Goal: Find specific page/section: Find specific page/section

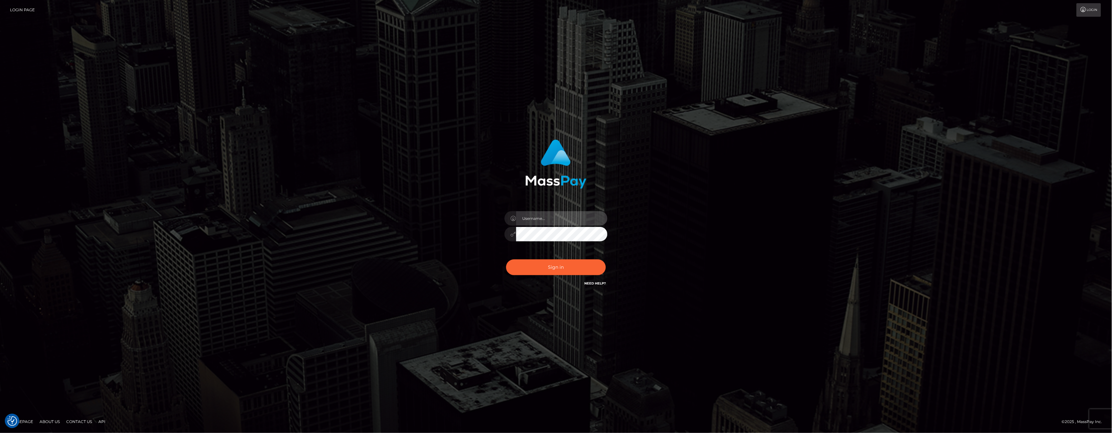
click at [579, 214] on input "text" at bounding box center [561, 218] width 91 height 14
type input "ashbil"
click at [544, 267] on button "Sign in" at bounding box center [556, 268] width 100 height 16
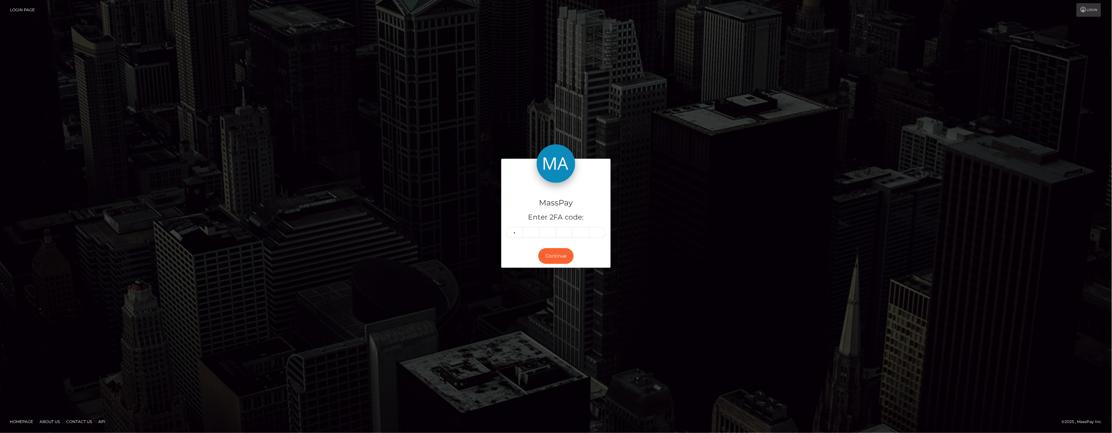
type input "1"
type input "3"
type input "5"
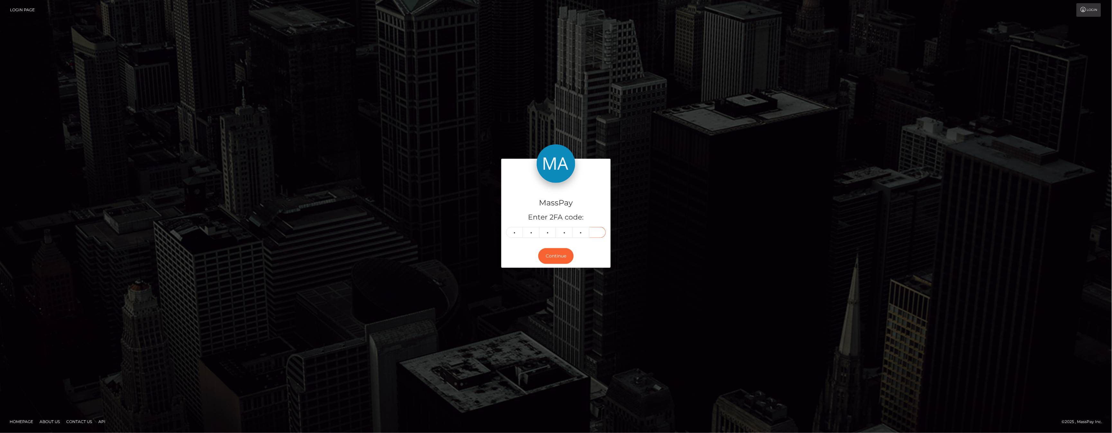
type input "5"
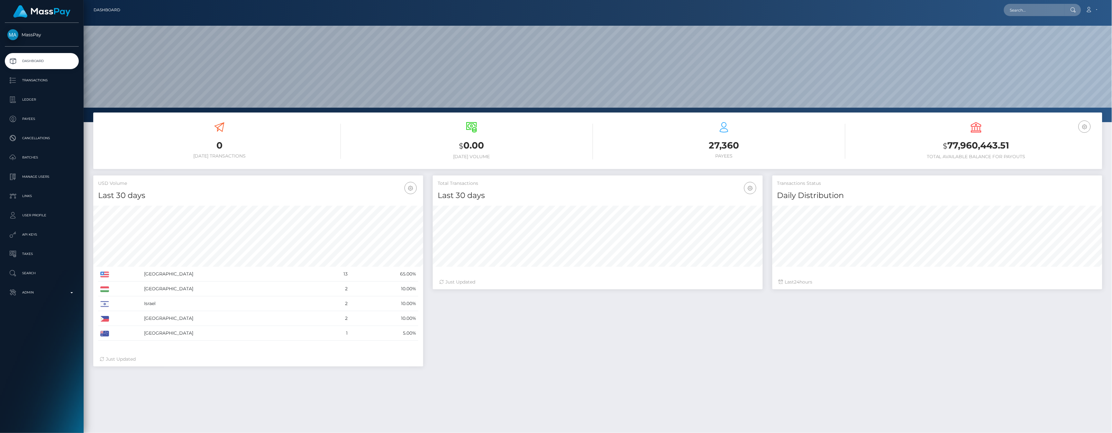
scroll to position [114, 330]
click at [73, 292] on p "Admin" at bounding box center [41, 293] width 69 height 10
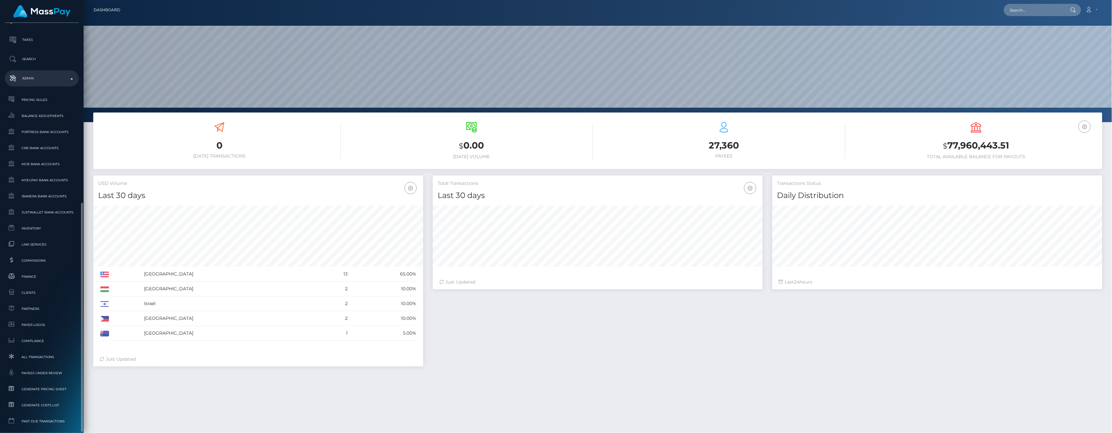
scroll to position [242, 0]
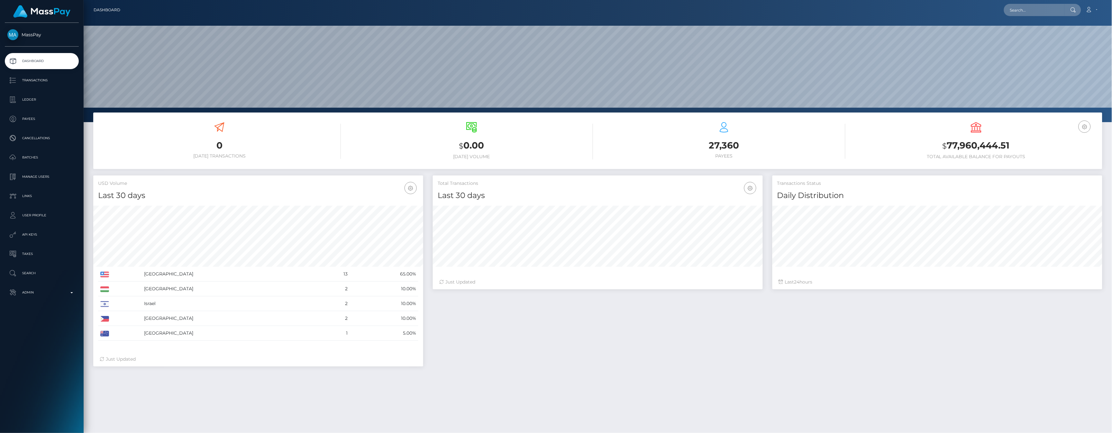
scroll to position [114, 330]
click at [73, 298] on link "Admin" at bounding box center [42, 293] width 74 height 16
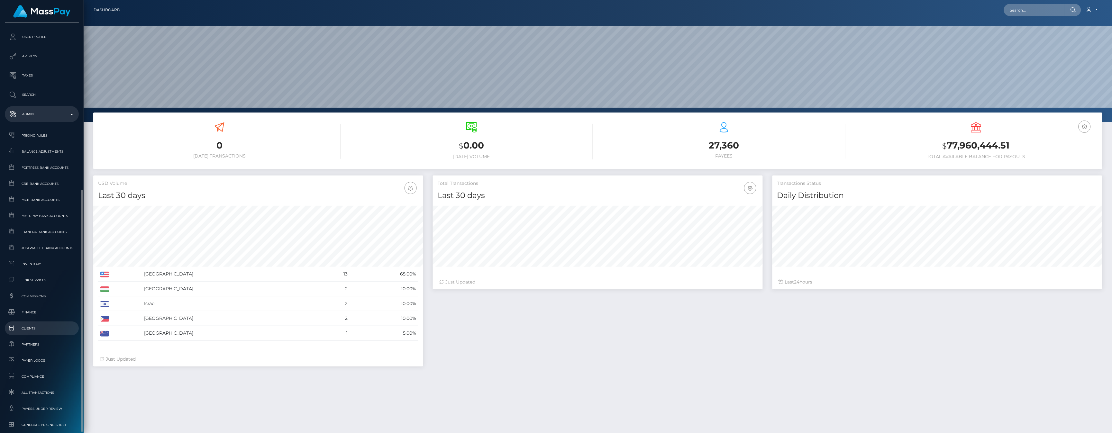
scroll to position [260, 0]
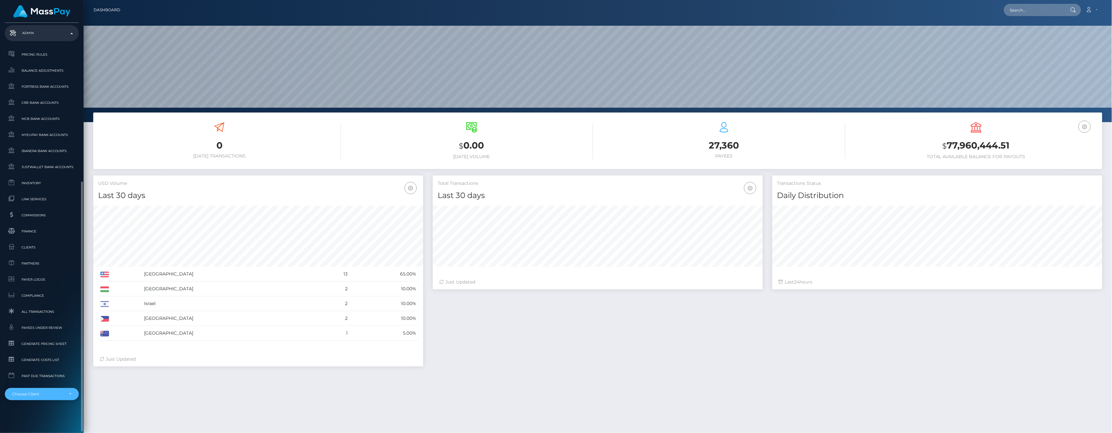
click at [73, 393] on div "Choose Client" at bounding box center [42, 394] width 74 height 12
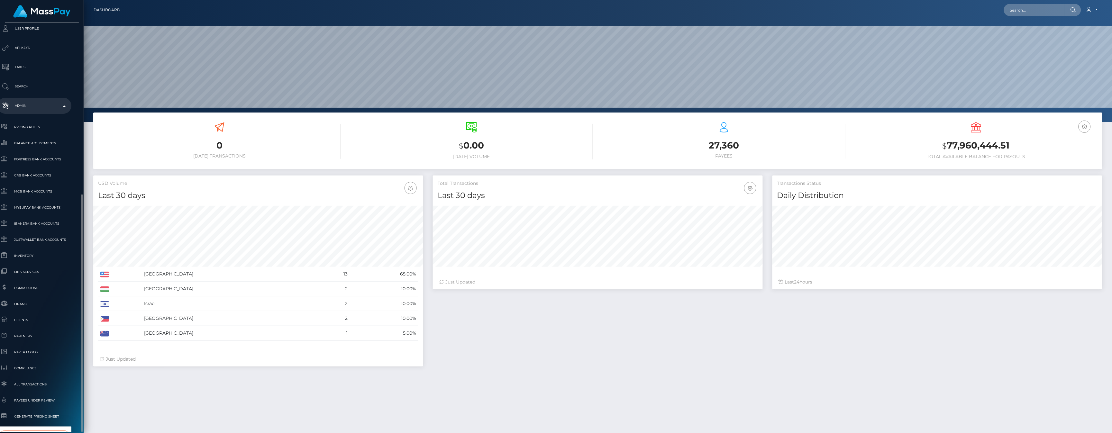
scroll to position [223, 7]
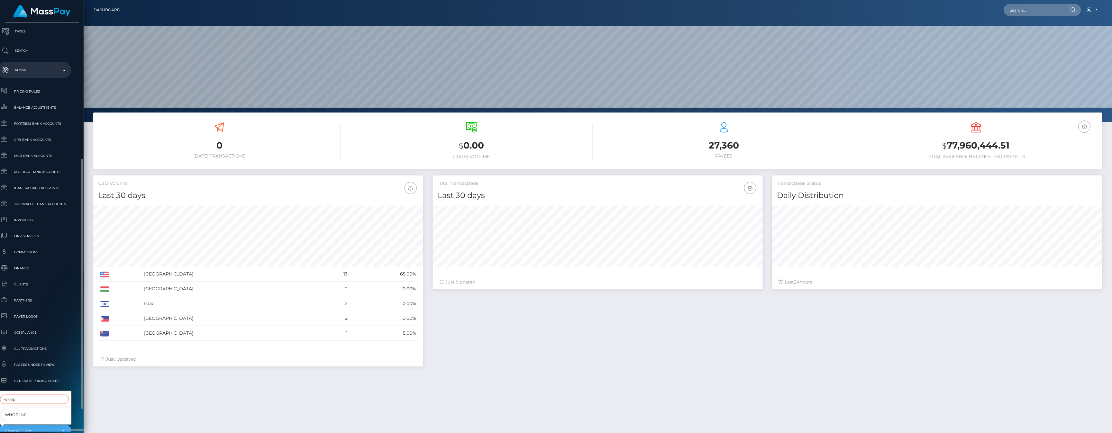
type input "whop"
click at [37, 410] on link "Whop Inc" at bounding box center [39, 415] width 74 height 14
select select "338"
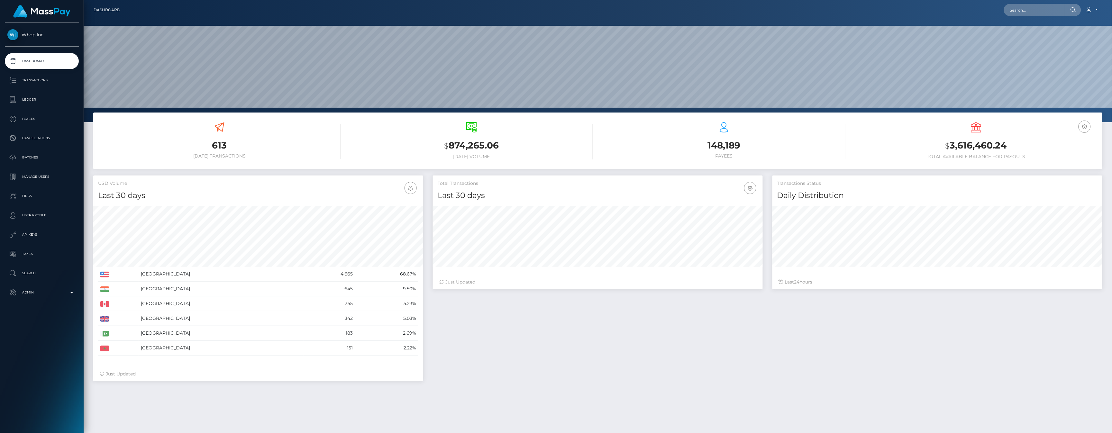
scroll to position [114, 330]
click at [69, 291] on p "Admin" at bounding box center [41, 293] width 69 height 10
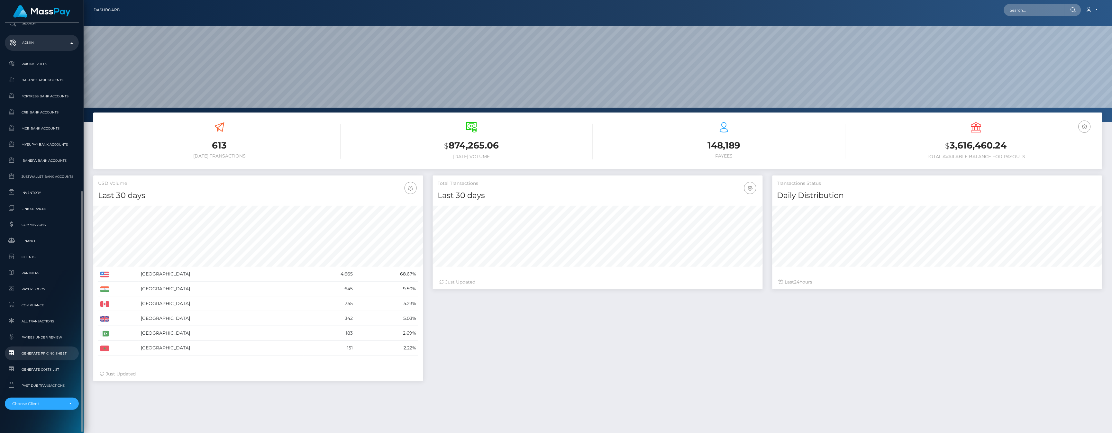
scroll to position [260, 0]
click at [69, 396] on div "Choose Client" at bounding box center [41, 394] width 59 height 5
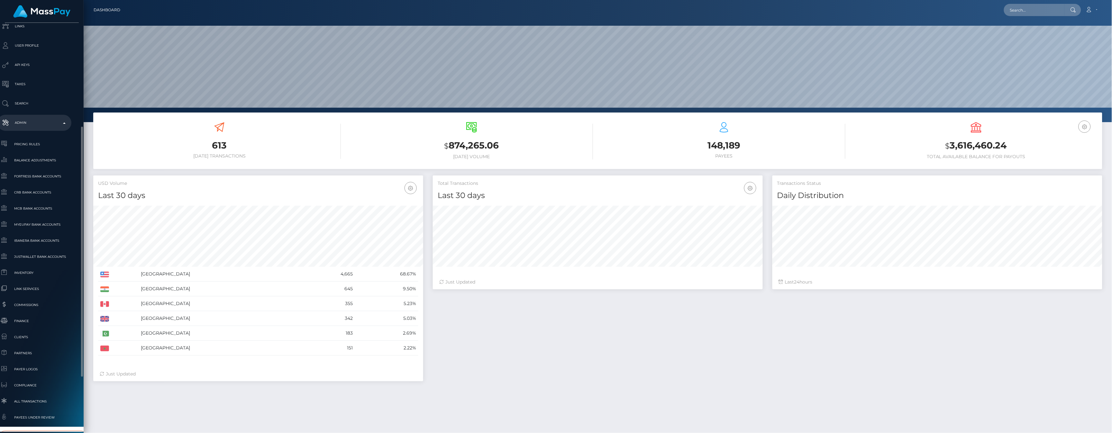
scroll to position [242, 7]
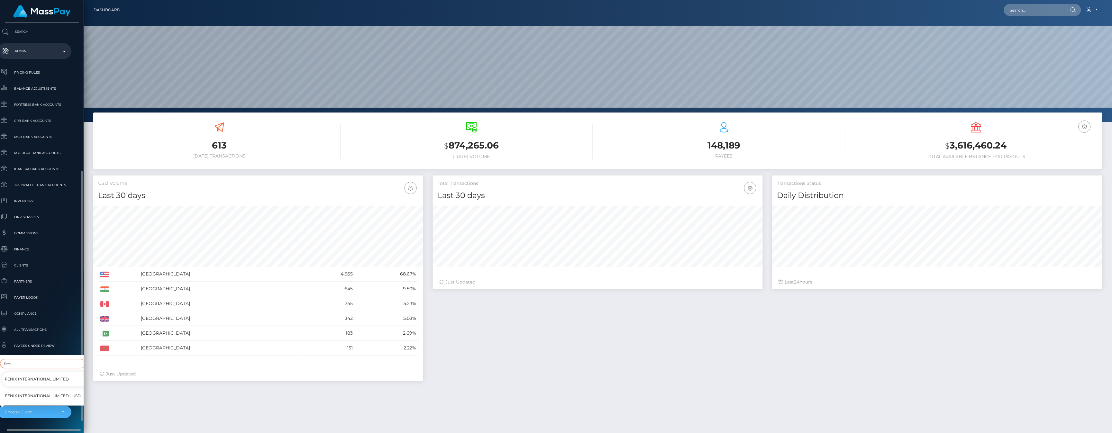
type input "feni"
click at [36, 392] on span "Fenix International Limited - USD" at bounding box center [43, 396] width 76 height 8
select select "151"
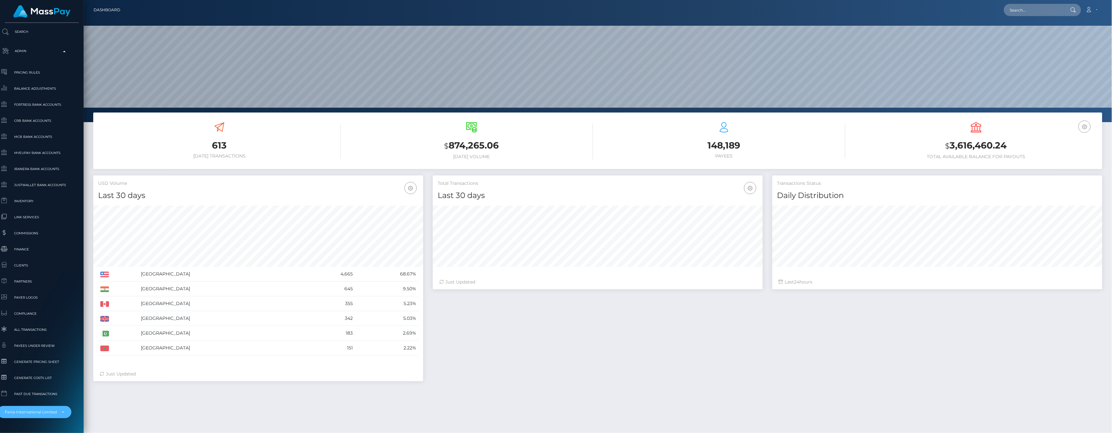
scroll to position [36, 0]
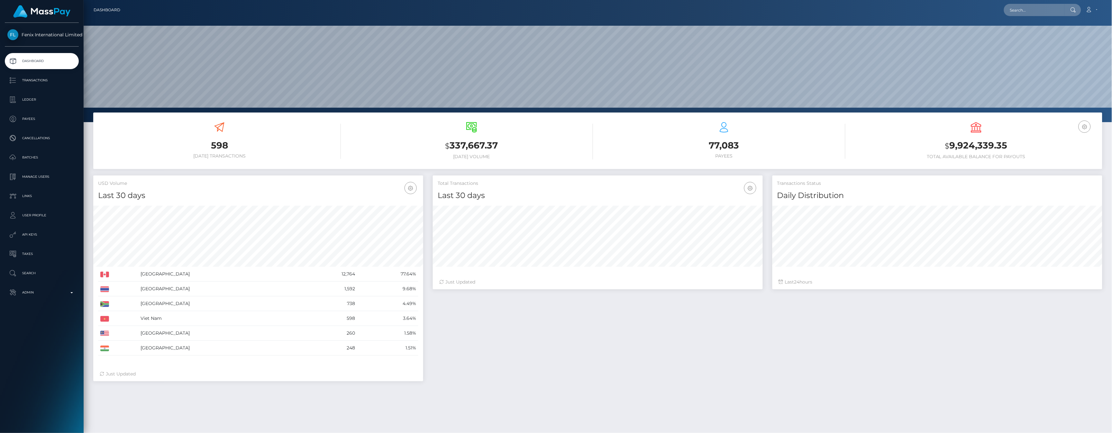
scroll to position [114, 330]
